Goal: Browse casually

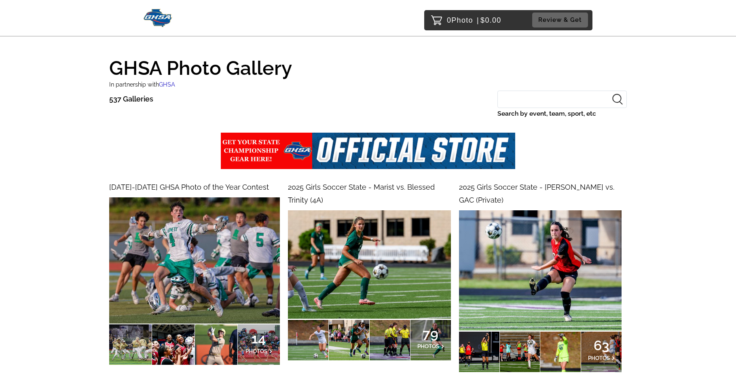
scroll to position [48, 0]
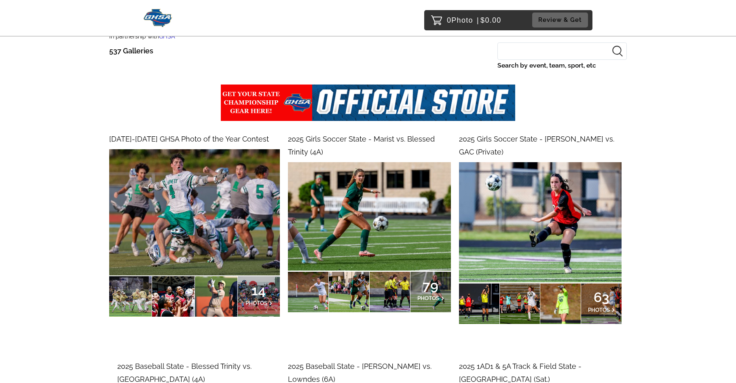
click at [508, 165] on img at bounding box center [540, 222] width 163 height 120
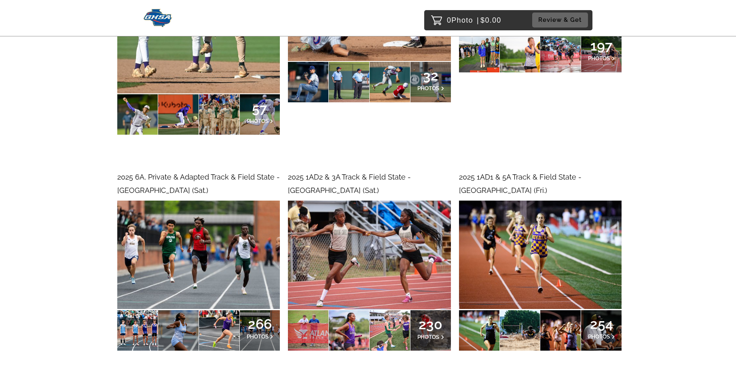
scroll to position [567, 0]
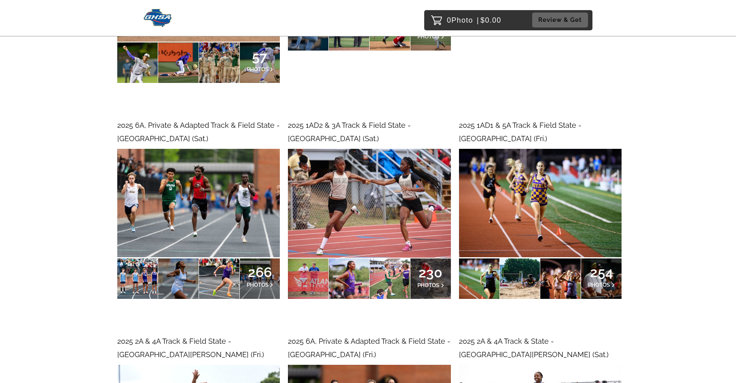
click at [210, 164] on img at bounding box center [198, 203] width 163 height 108
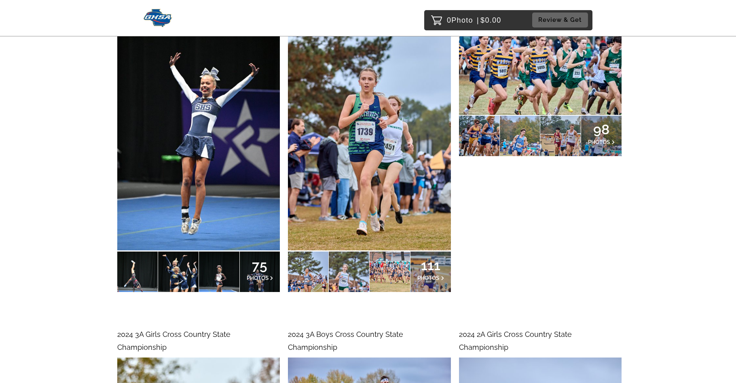
scroll to position [6028, 0]
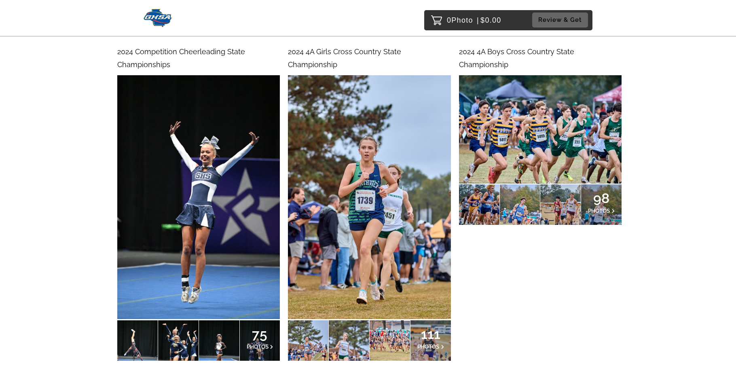
click at [362, 150] on img at bounding box center [369, 197] width 163 height 244
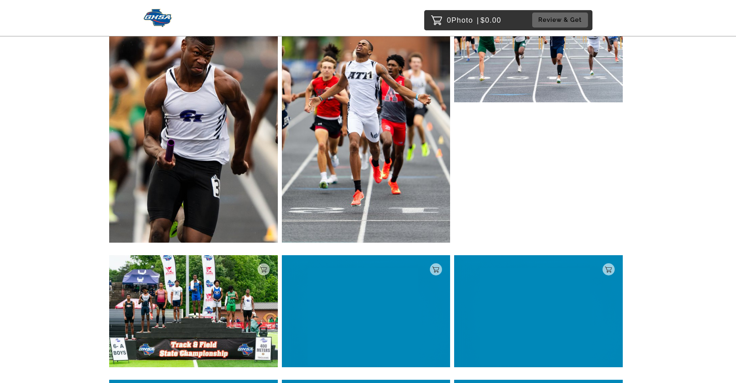
scroll to position [510, 0]
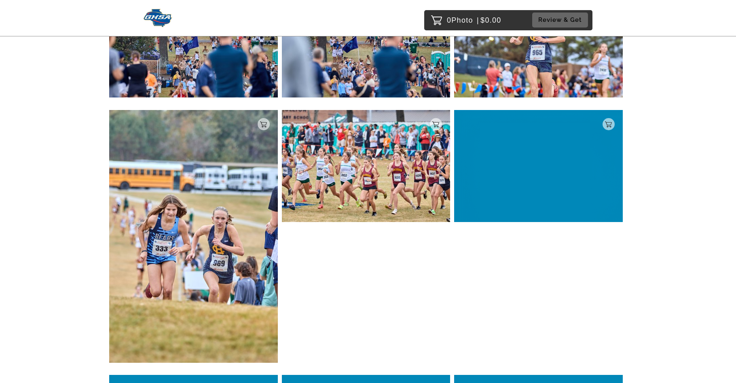
scroll to position [1412, 0]
